Goal: Obtain resource: Download file/media

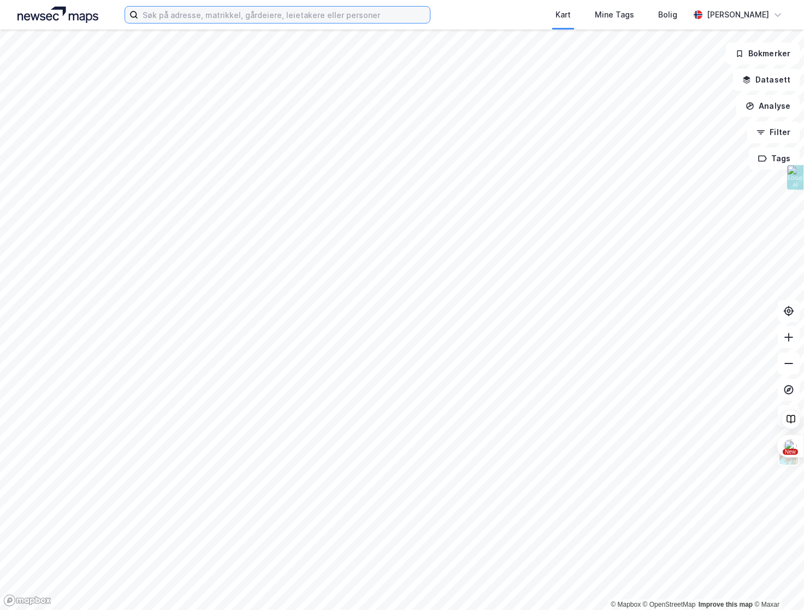
click at [185, 12] on input at bounding box center [284, 15] width 292 height 16
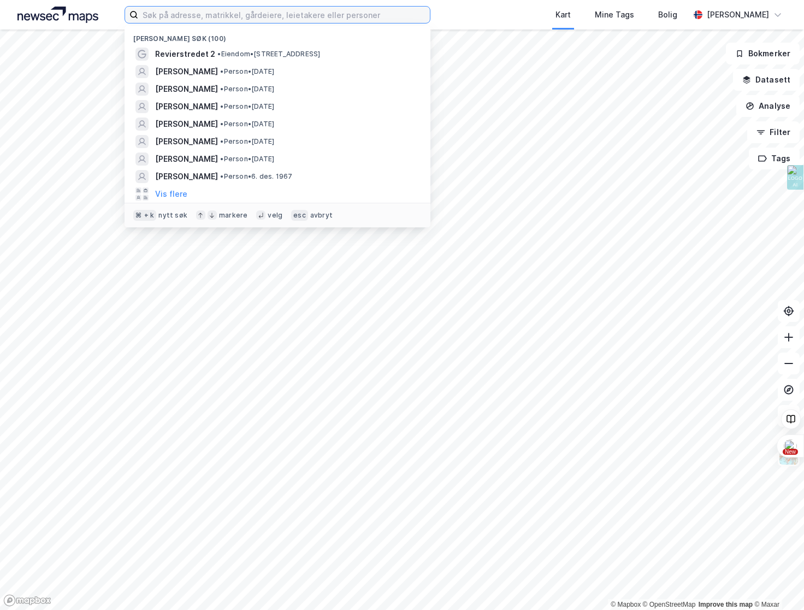
paste input "[PERSON_NAME]"
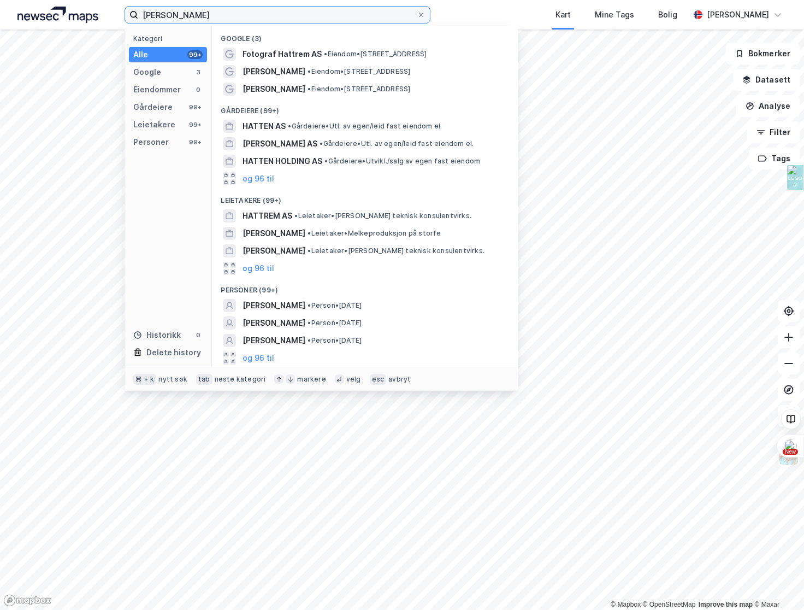
type input "[PERSON_NAME]"
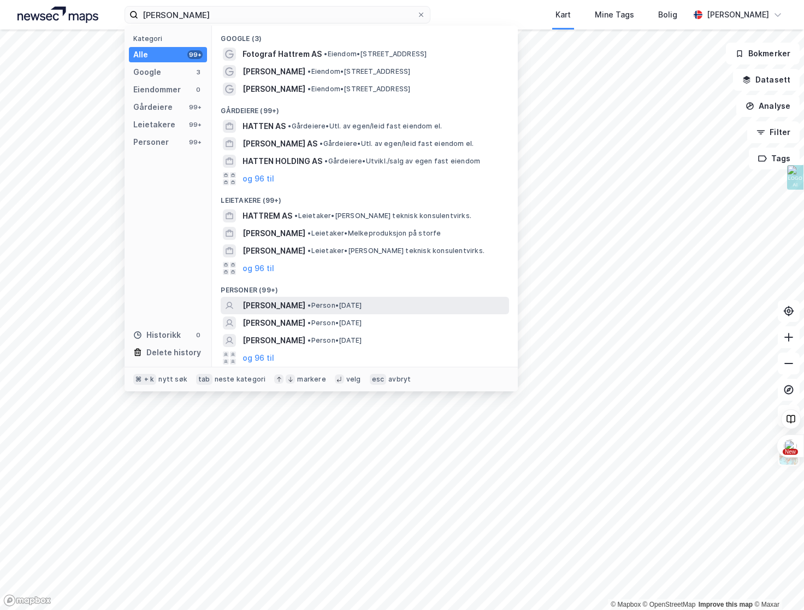
click at [305, 303] on span "[PERSON_NAME]" at bounding box center [274, 305] width 63 height 13
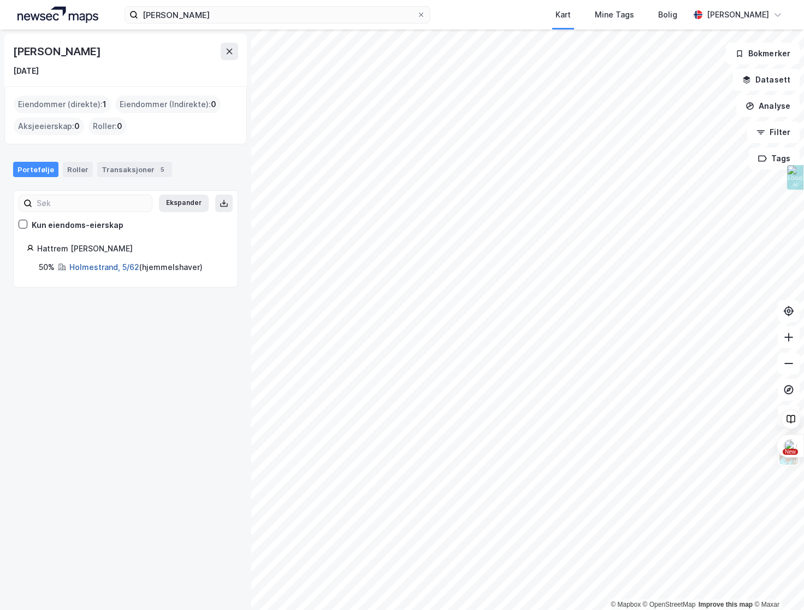
click at [86, 266] on link "Holmestrand, 5/62" at bounding box center [104, 266] width 70 height 9
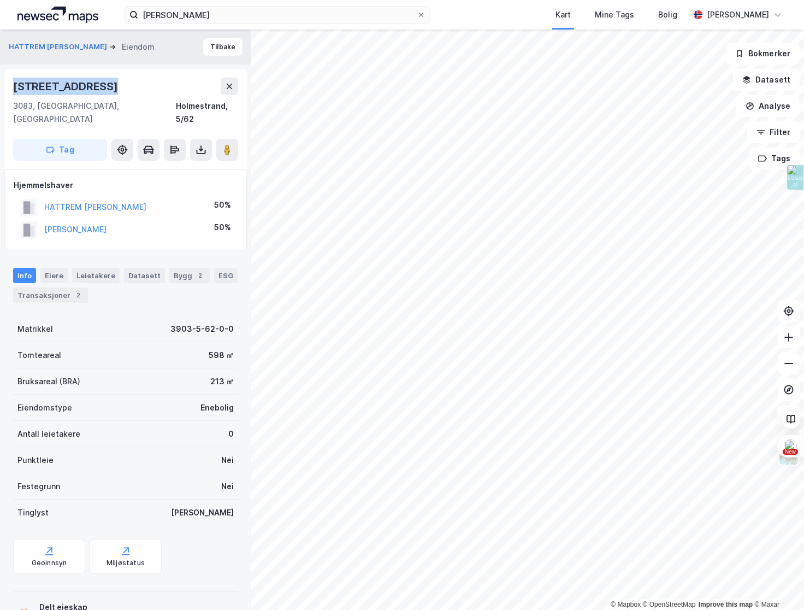
drag, startPoint x: 110, startPoint y: 87, endPoint x: 1, endPoint y: 90, distance: 109.3
click at [1, 90] on div "HATTREM [PERSON_NAME] Eiendom Tilbake [STREET_ADDRESS], [GEOGRAPHIC_DATA], [GEO…" at bounding box center [125, 319] width 251 height 580
click at [197, 144] on icon at bounding box center [201, 149] width 11 height 11
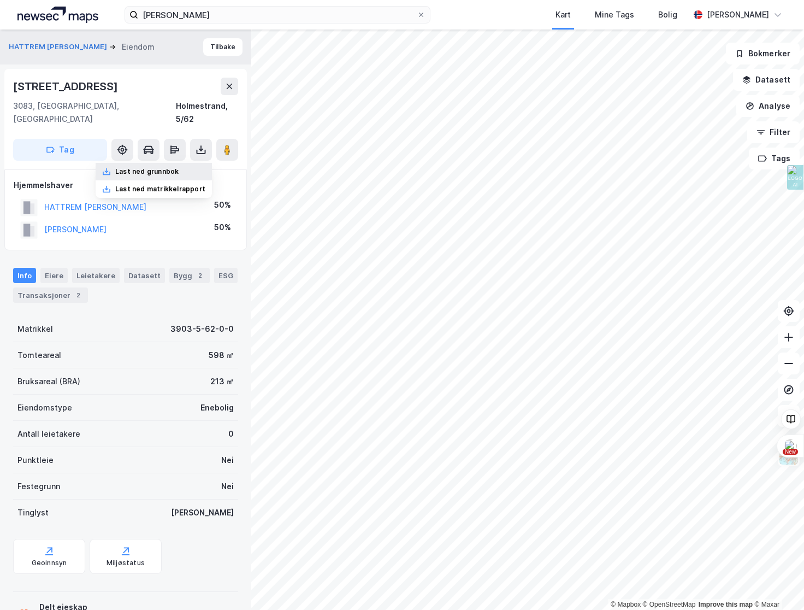
click at [150, 167] on div "Last ned grunnbok" at bounding box center [146, 171] width 63 height 9
